Goal: Download file/media

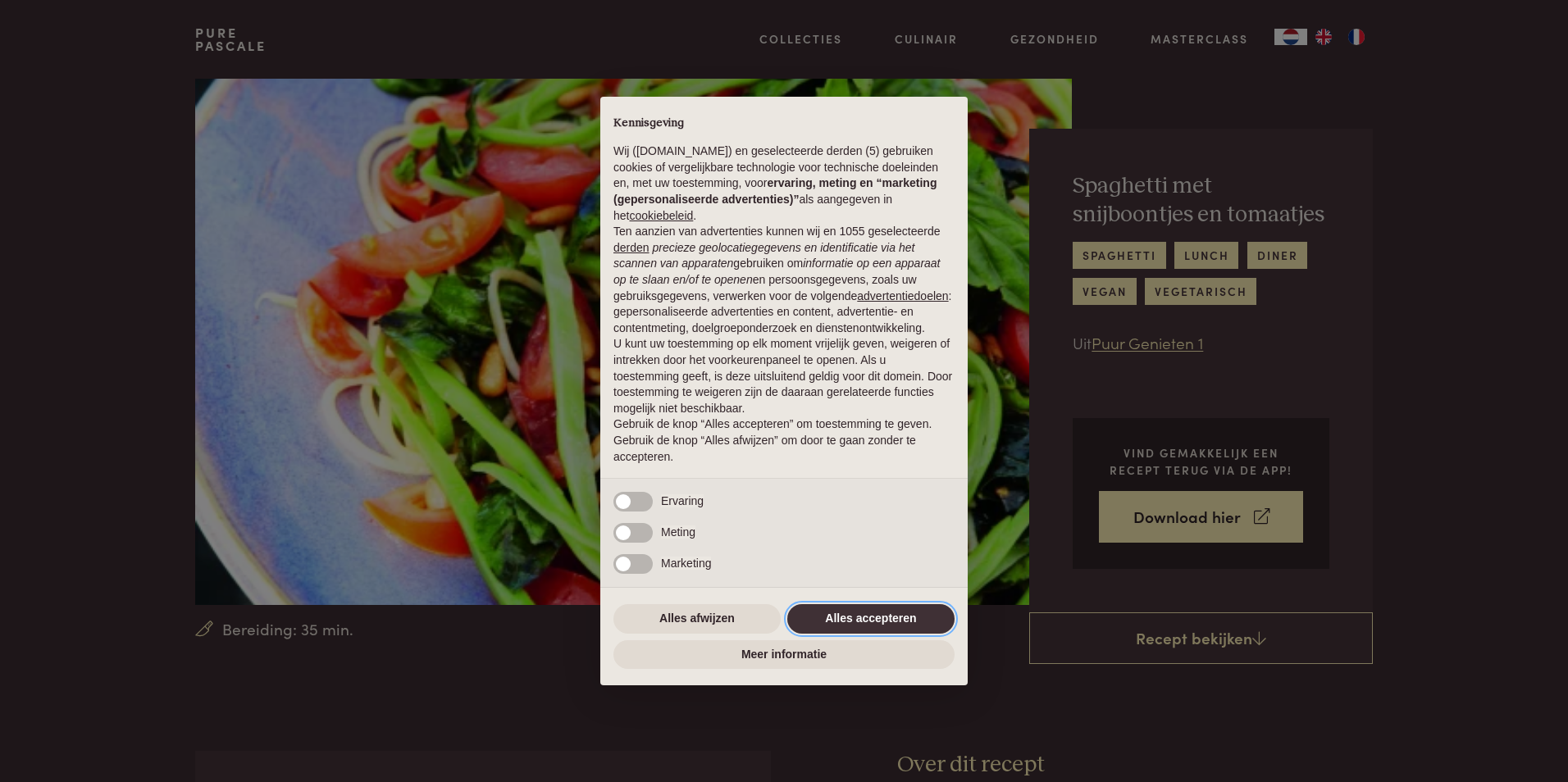
click at [899, 617] on button "Alles accepteren" at bounding box center [871, 619] width 168 height 30
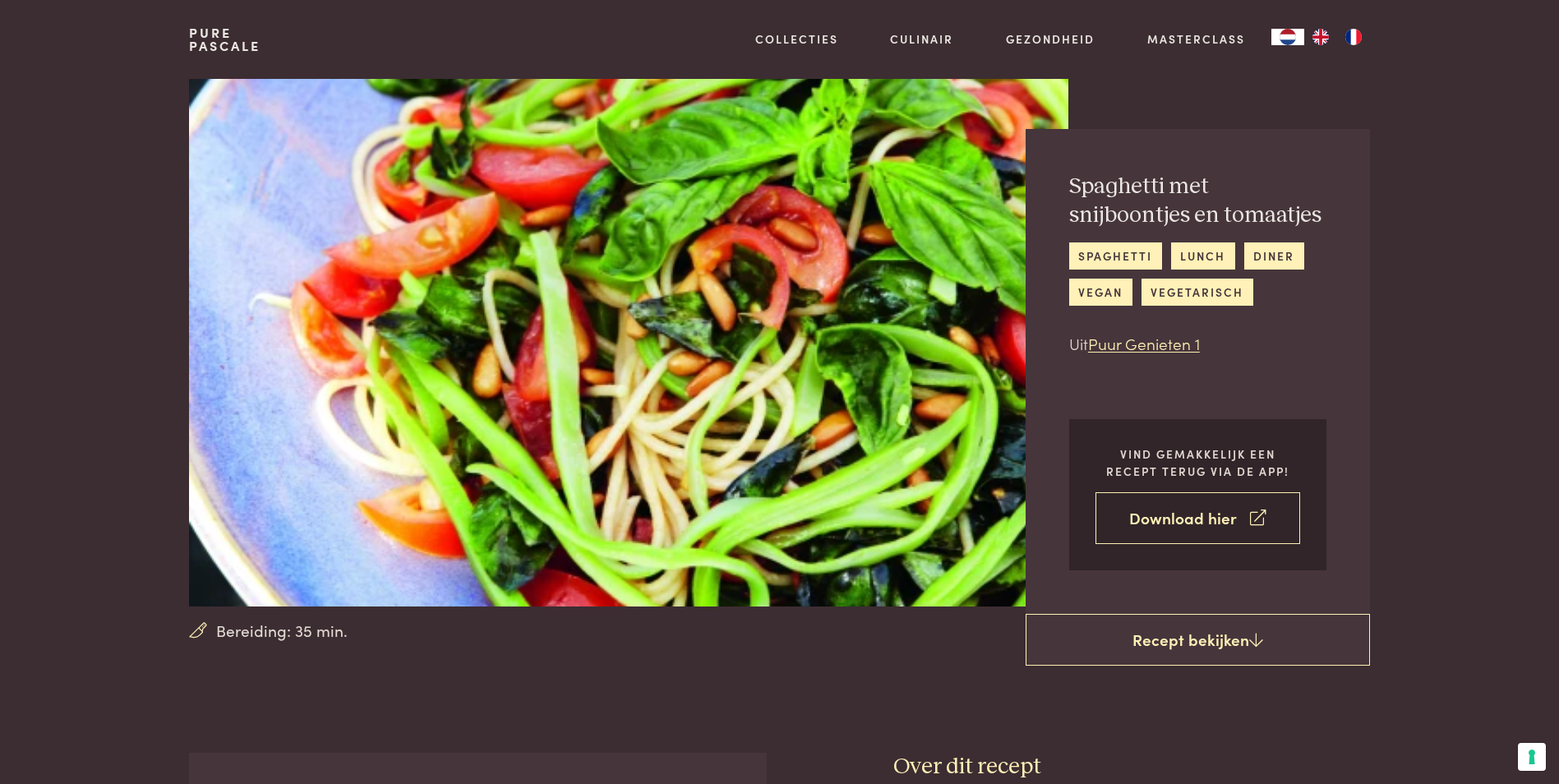
click at [1186, 520] on link "Download hier" at bounding box center [1198, 518] width 205 height 52
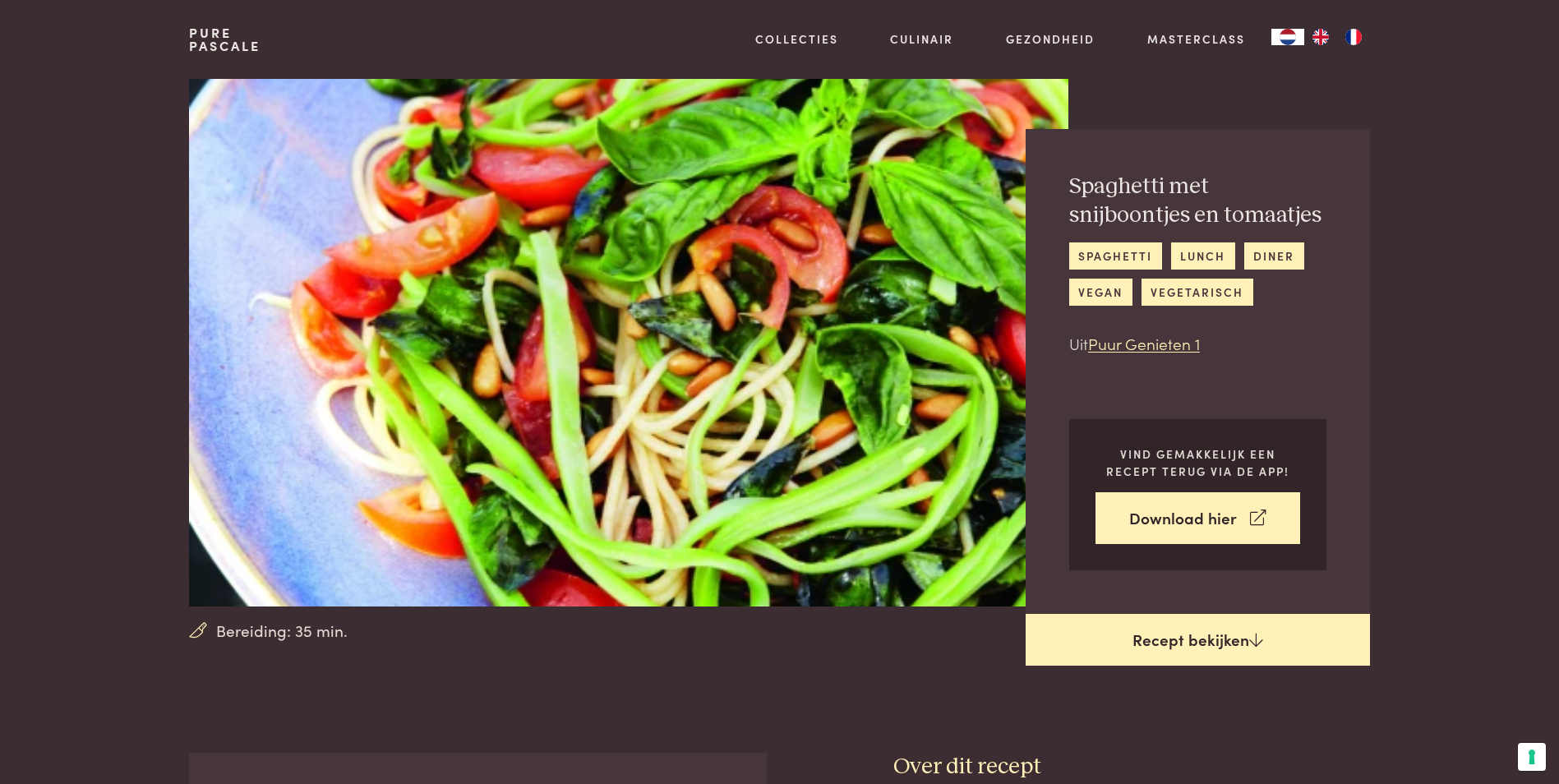
click at [1218, 640] on link "Recept bekijken" at bounding box center [1198, 641] width 345 height 53
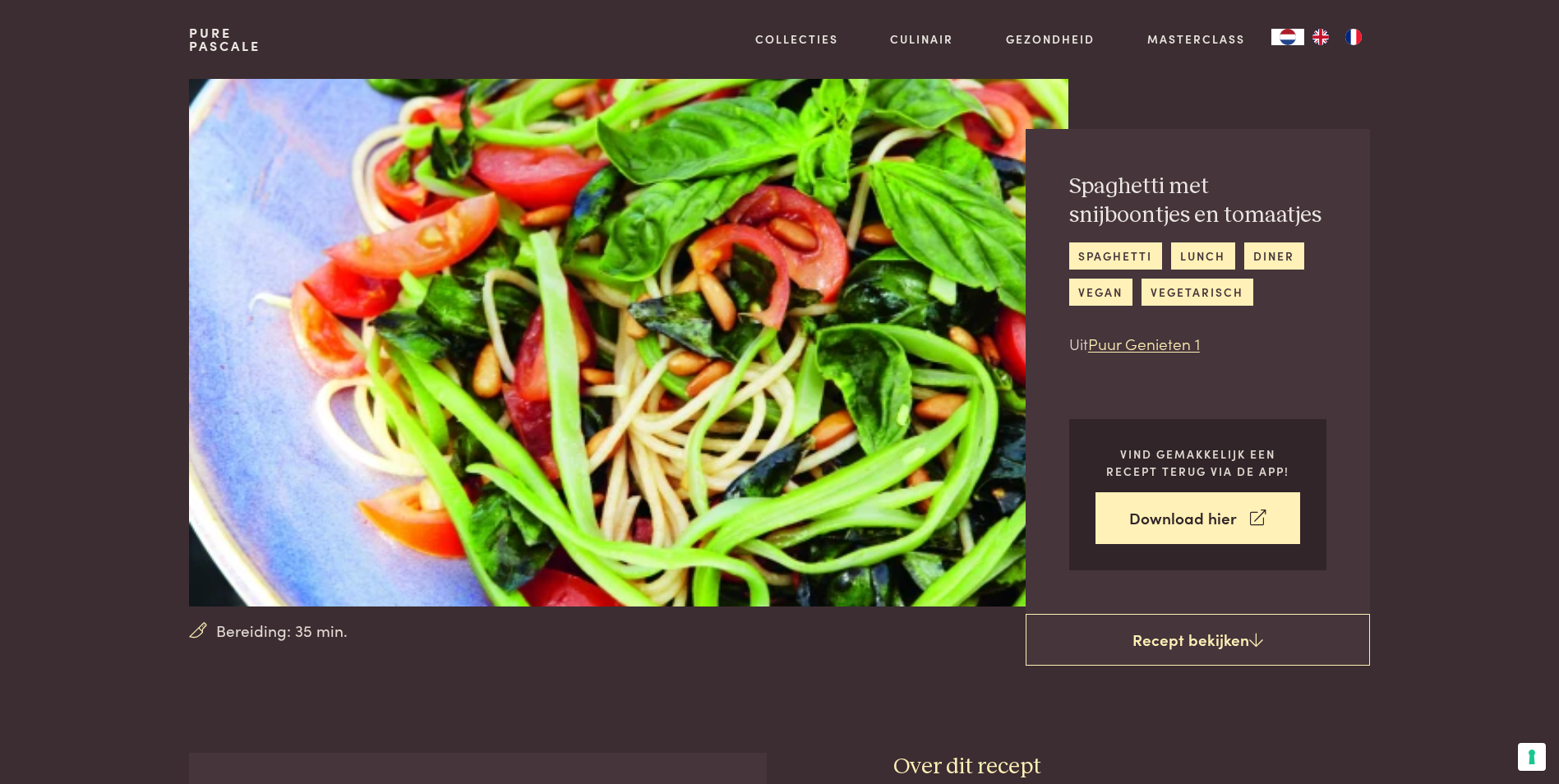
scroll to position [752, 0]
